Goal: Navigation & Orientation: Go to known website

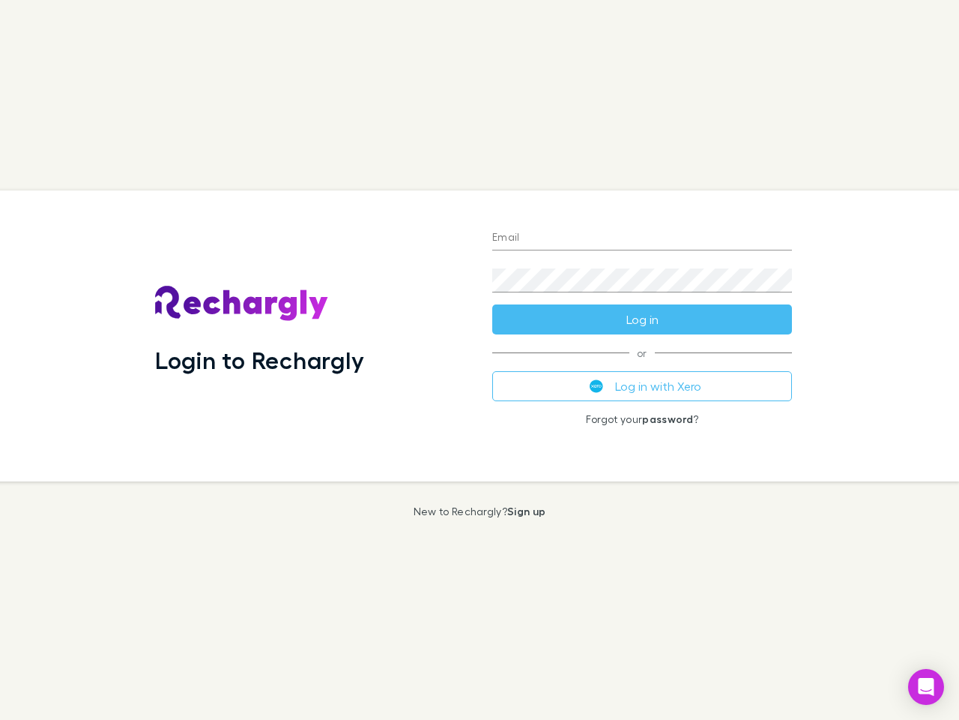
click at [480, 360] on div "Login to Rechargly" at bounding box center [311, 335] width 337 height 291
click at [642, 238] on input "Email" at bounding box center [642, 238] width 300 height 24
click at [642, 319] on button "Log in" at bounding box center [642, 319] width 300 height 30
click at [642, 386] on div "Email Password Log in or Log in with Xero Forgot your password ?" at bounding box center [642, 335] width 324 height 291
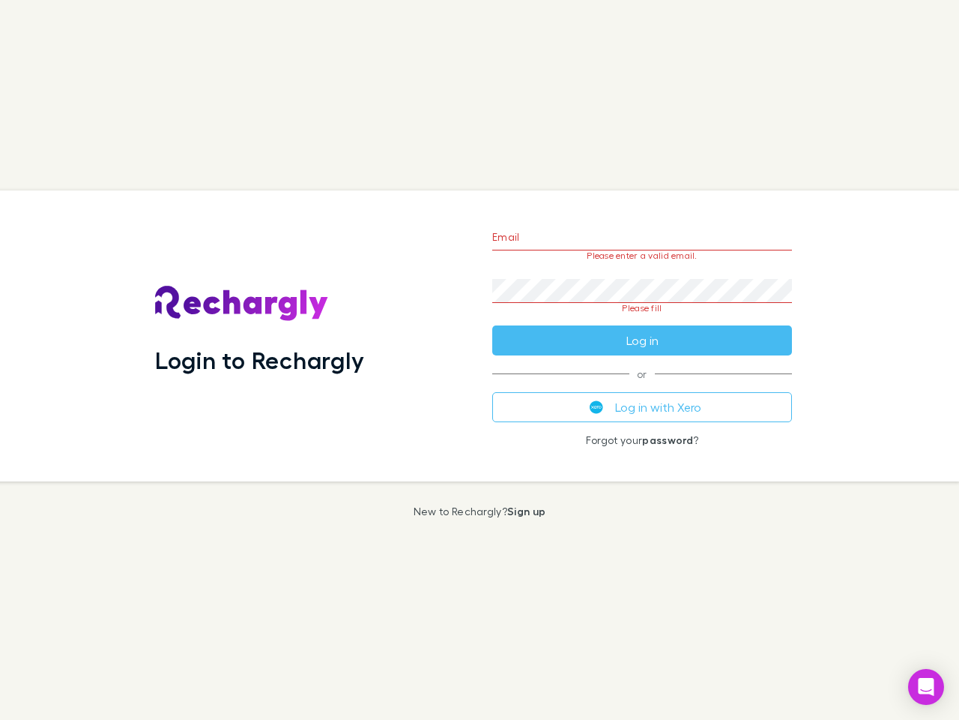
click at [926, 687] on icon "Open Intercom Messenger" at bounding box center [927, 687] width 16 height 18
